Goal: Transaction & Acquisition: Book appointment/travel/reservation

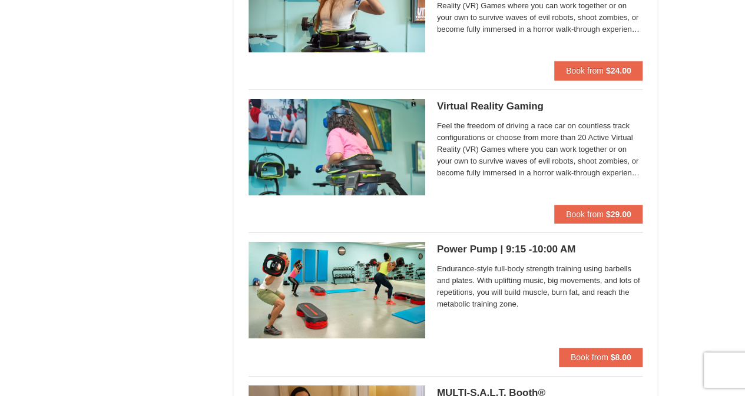
scroll to position [2061, 0]
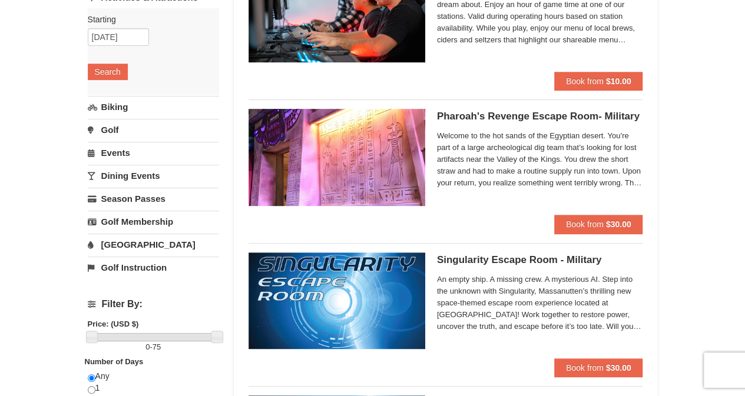
scroll to position [236, 0]
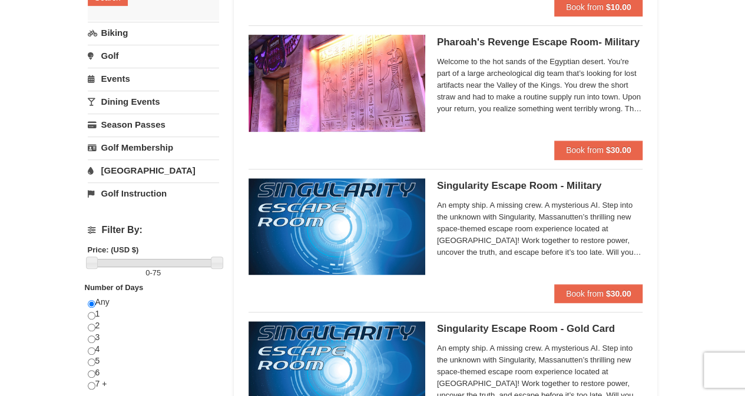
click at [115, 166] on link "[GEOGRAPHIC_DATA]" at bounding box center [153, 171] width 131 height 22
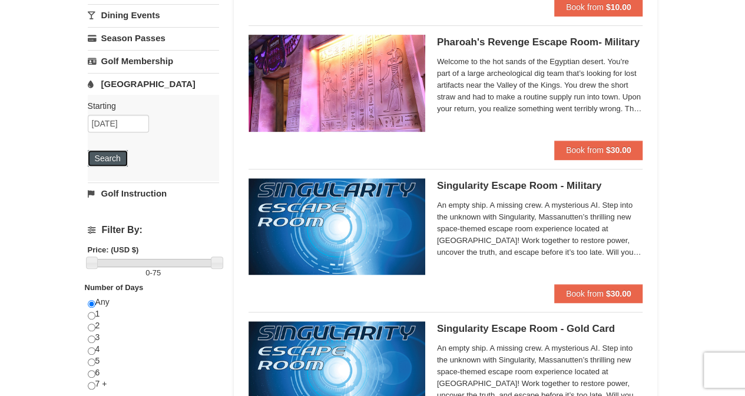
click at [113, 154] on button "Search" at bounding box center [108, 158] width 40 height 16
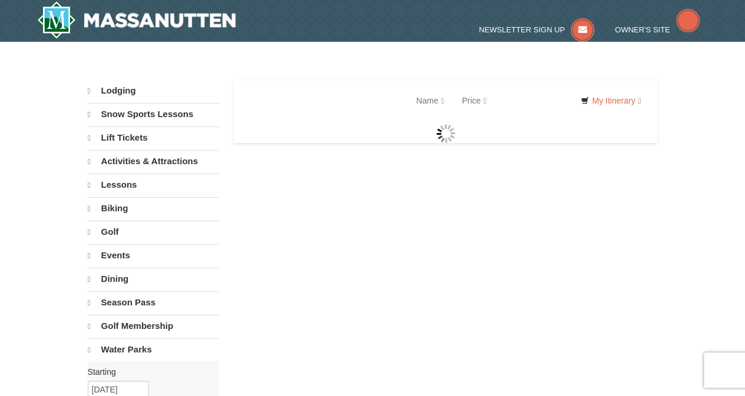
select select "10"
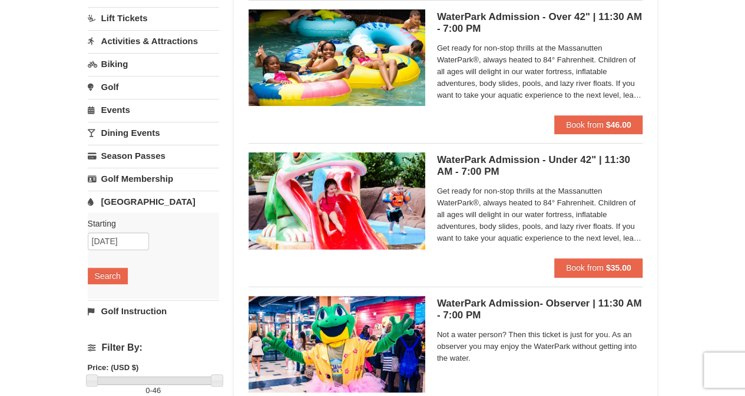
scroll to position [59, 0]
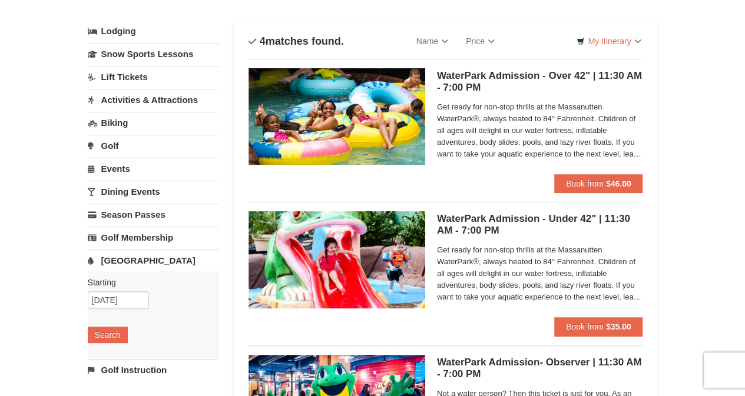
click at [124, 102] on link "Activities & Attractions" at bounding box center [153, 100] width 131 height 22
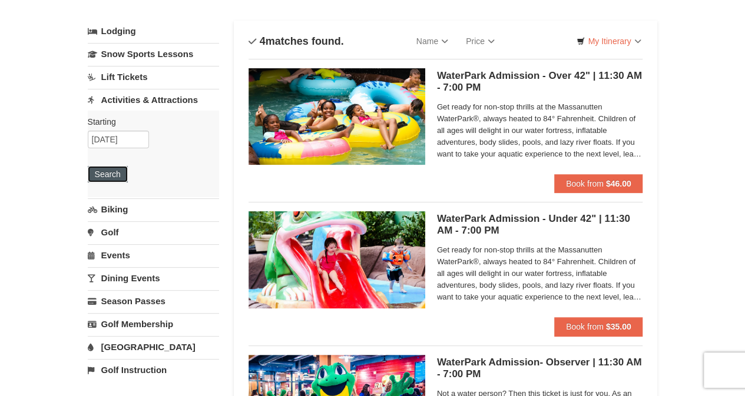
click at [113, 171] on button "Search" at bounding box center [108, 174] width 40 height 16
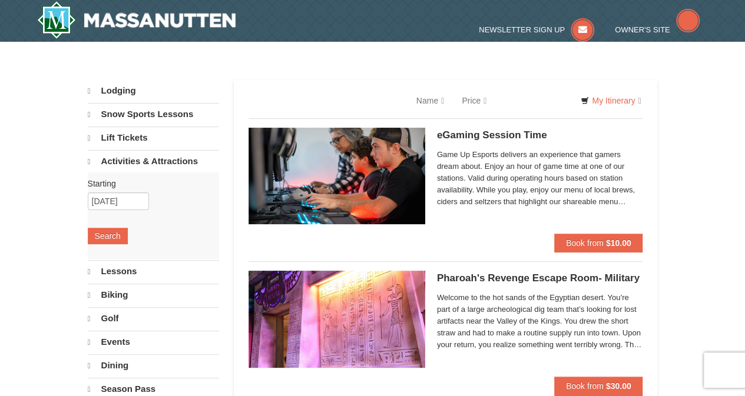
select select "10"
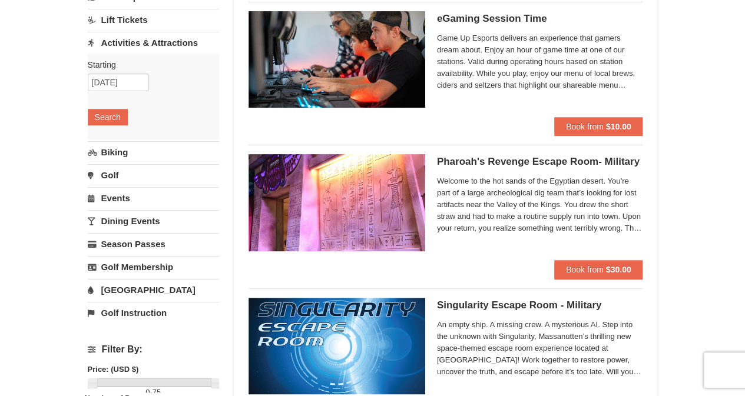
scroll to position [118, 0]
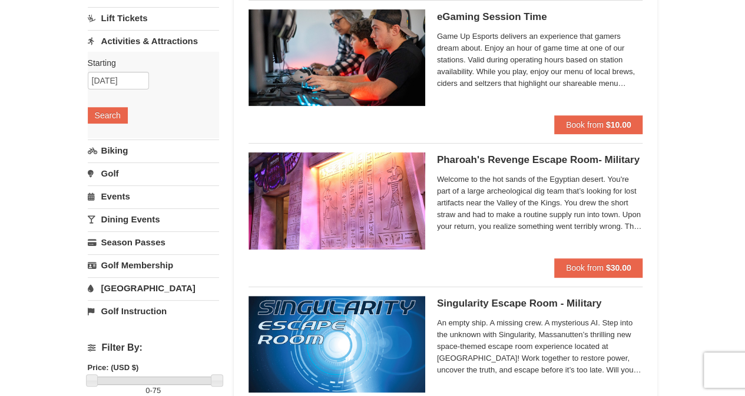
click at [148, 218] on link "Dining Events" at bounding box center [153, 219] width 131 height 22
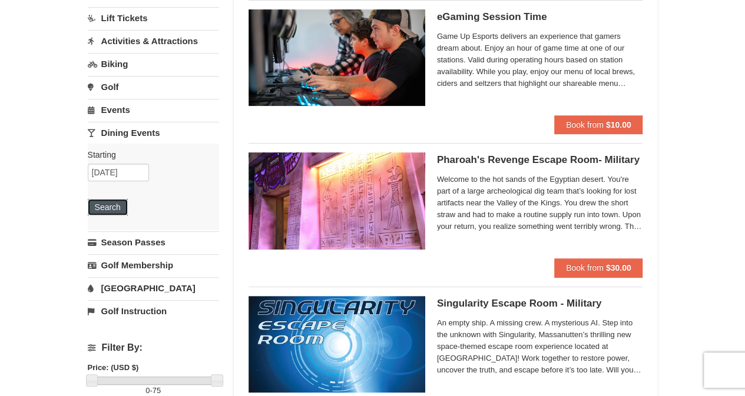
click at [95, 206] on button "Search" at bounding box center [108, 207] width 40 height 16
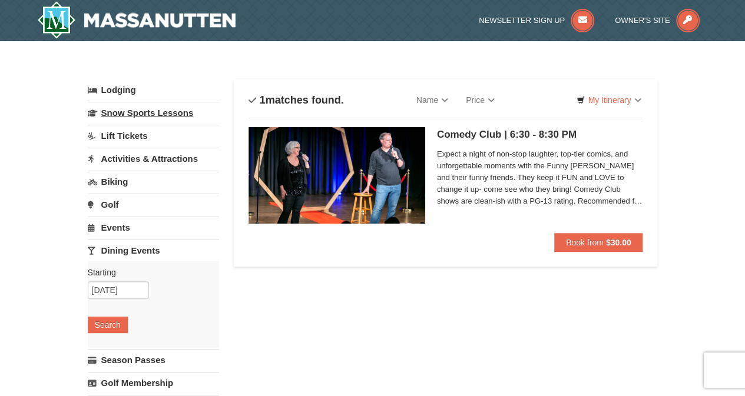
click at [146, 109] on link "Snow Sports Lessons" at bounding box center [153, 113] width 131 height 22
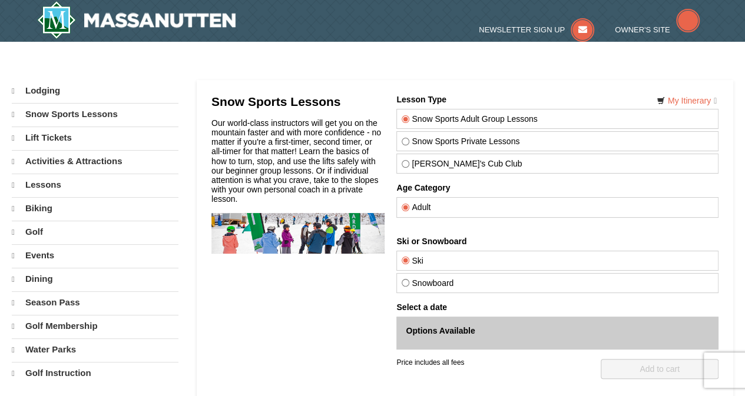
select select "10"
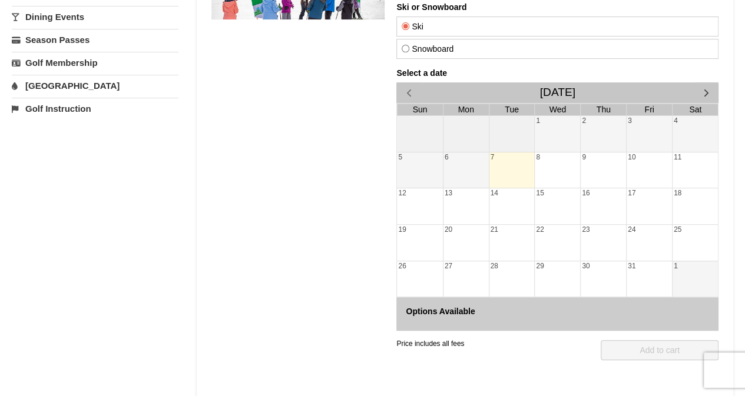
scroll to position [236, 0]
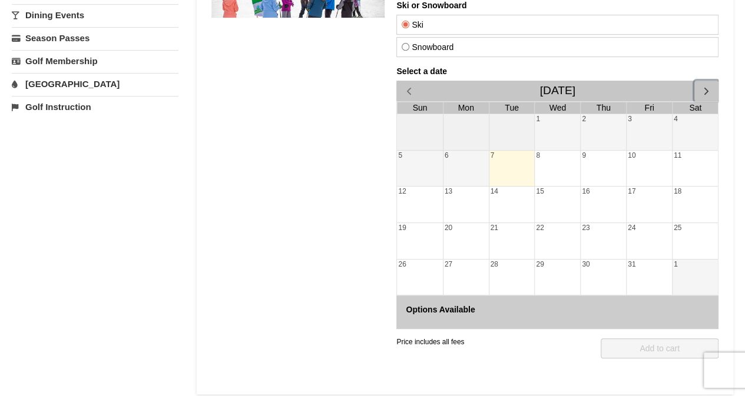
click at [704, 87] on span "button" at bounding box center [706, 91] width 12 height 12
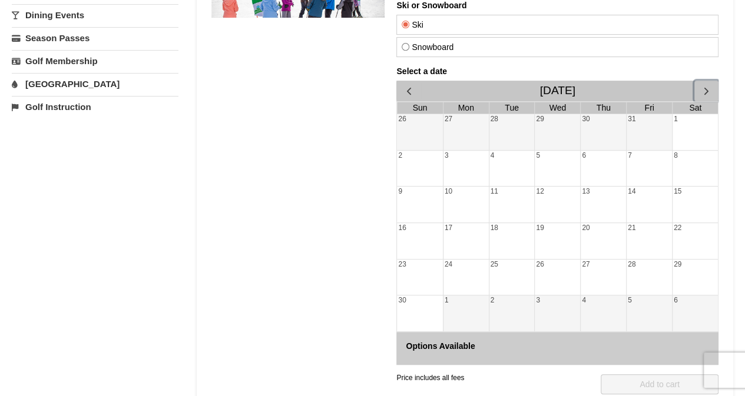
click at [680, 159] on div "8" at bounding box center [695, 169] width 45 height 36
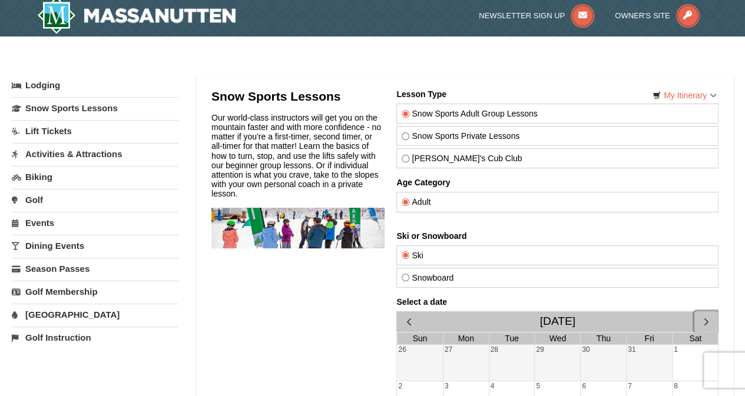
scroll to position [0, 0]
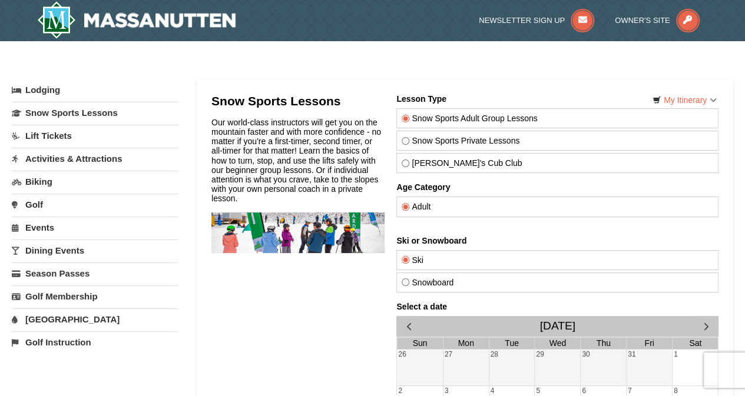
click at [32, 224] on link "Events" at bounding box center [95, 228] width 167 height 22
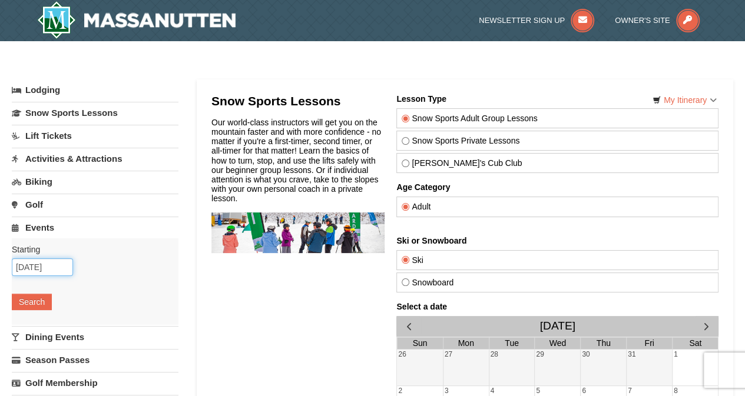
click at [36, 263] on input "10/07/2025" at bounding box center [42, 268] width 61 height 18
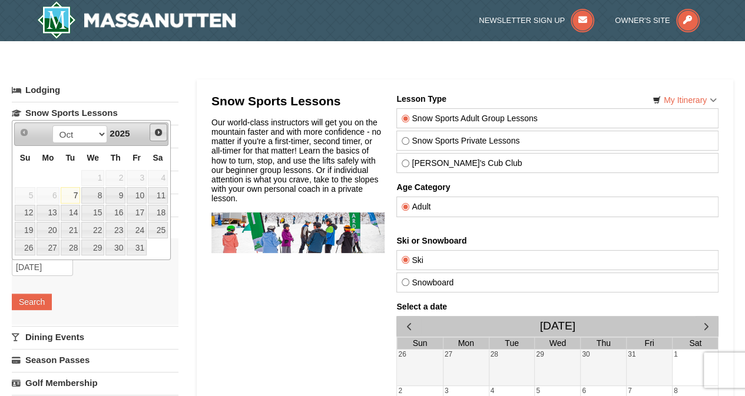
click at [161, 131] on span "Next" at bounding box center [158, 132] width 9 height 9
click at [162, 194] on link "8" at bounding box center [158, 195] width 20 height 16
type input "[DATE]"
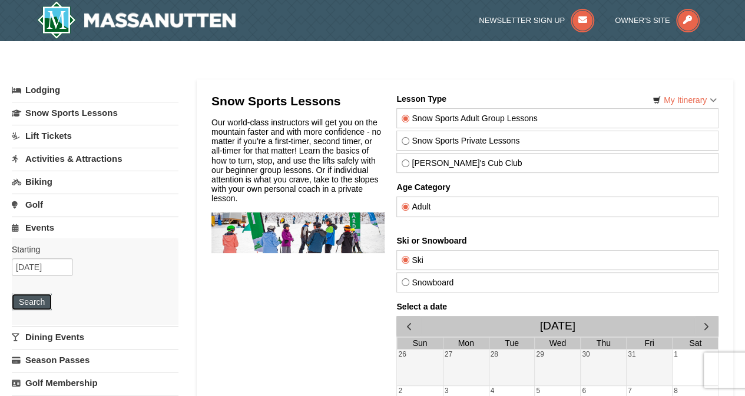
click at [36, 296] on button "Search" at bounding box center [32, 302] width 40 height 16
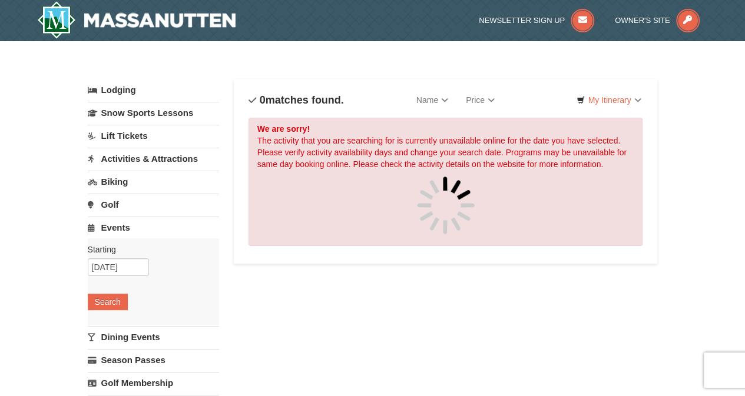
click at [134, 138] on link "Lift Tickets" at bounding box center [153, 136] width 131 height 22
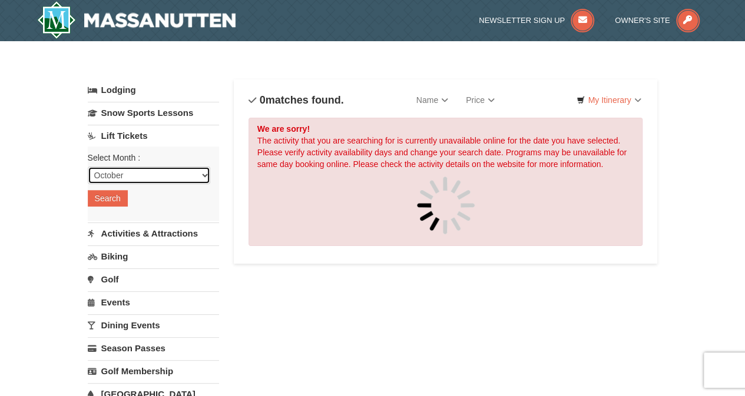
click at [132, 181] on select "October November December January February March April May June July August Sep…" at bounding box center [149, 176] width 122 height 18
select select "11"
click at [88, 167] on select "October November December January February March April May June July August Sep…" at bounding box center [149, 176] width 122 height 18
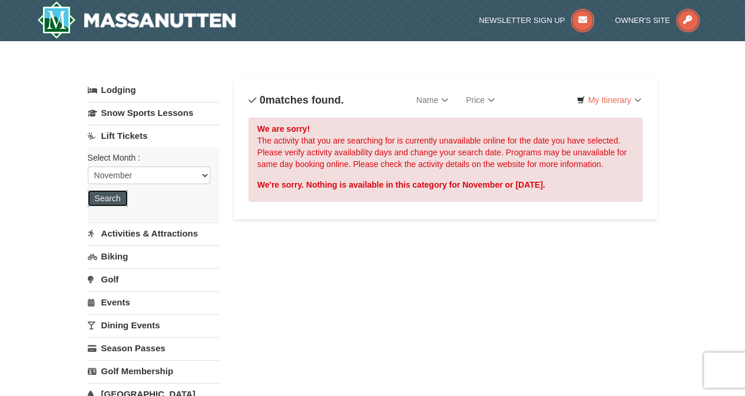
click at [115, 201] on button "Search" at bounding box center [108, 198] width 40 height 16
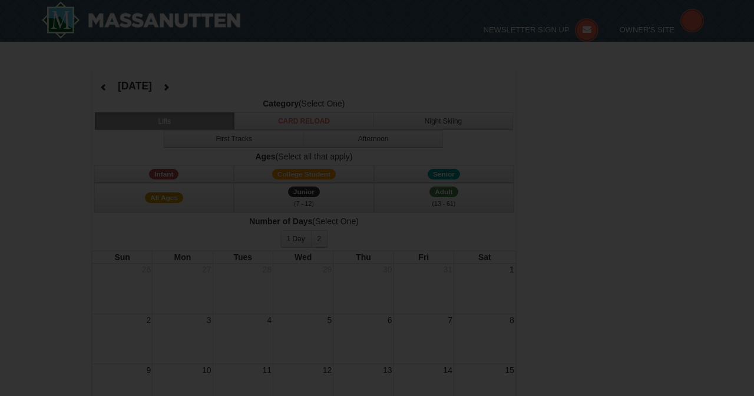
select select "11"
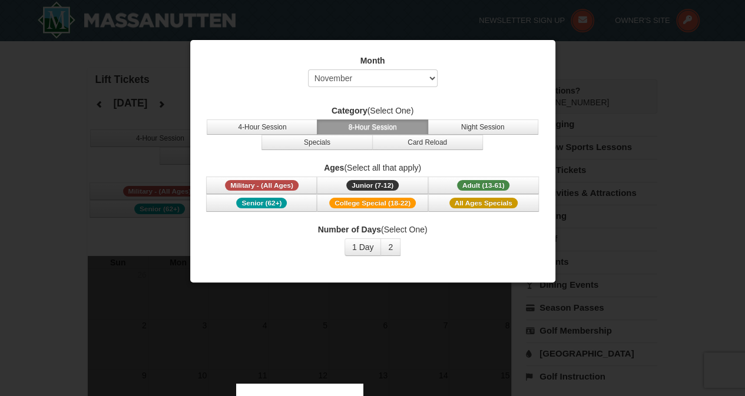
click at [638, 65] on div at bounding box center [372, 198] width 745 height 396
click at [367, 249] on button "1 Day" at bounding box center [363, 248] width 37 height 18
click at [253, 128] on button "4-Hour Session" at bounding box center [262, 127] width 111 height 15
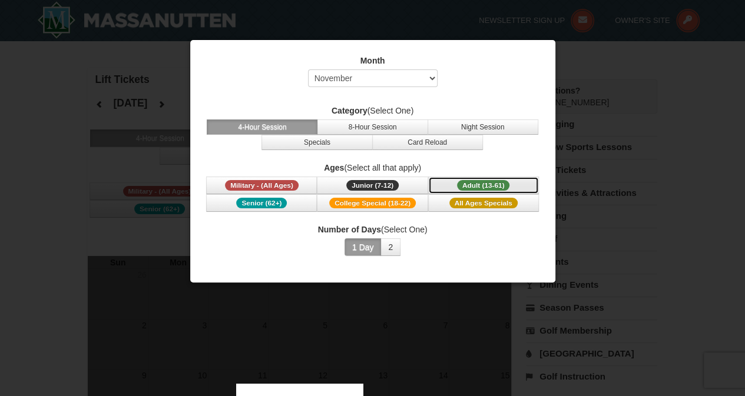
click at [468, 185] on span "Adult (13-61)" at bounding box center [483, 185] width 53 height 11
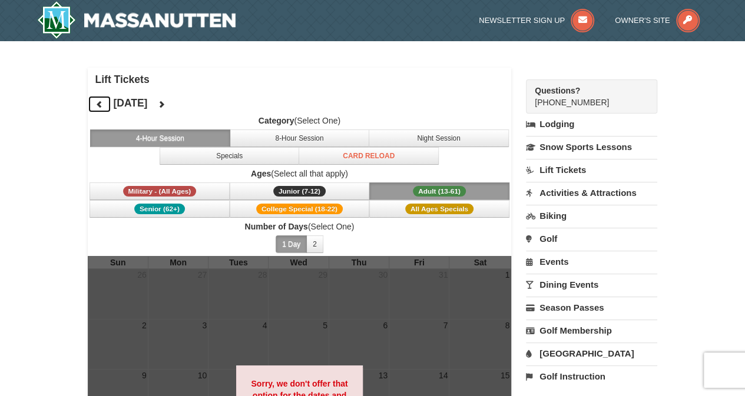
click at [104, 104] on button at bounding box center [100, 104] width 24 height 18
click at [70, 22] on img at bounding box center [136, 20] width 199 height 38
